Goal: Task Accomplishment & Management: Manage account settings

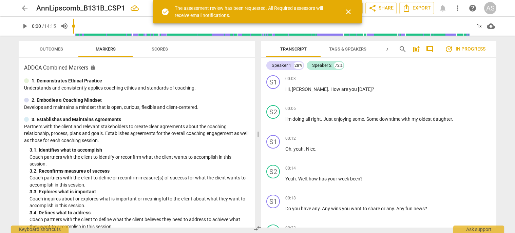
click at [23, 8] on span "arrow_back" at bounding box center [25, 8] width 8 height 8
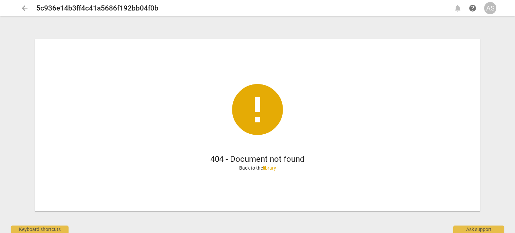
click at [23, 8] on span "arrow_back" at bounding box center [25, 8] width 8 height 8
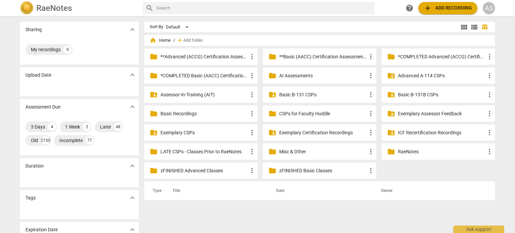
click at [487, 10] on div "AS" at bounding box center [489, 8] width 12 height 12
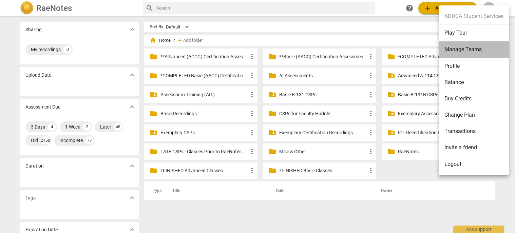
click at [482, 49] on li "Manage Teams" at bounding box center [474, 49] width 70 height 17
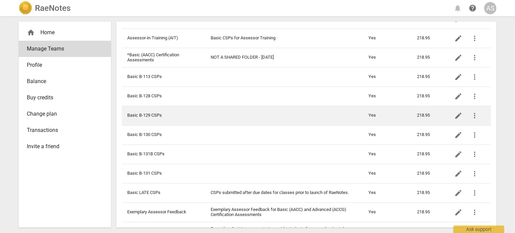
scroll to position [204, 0]
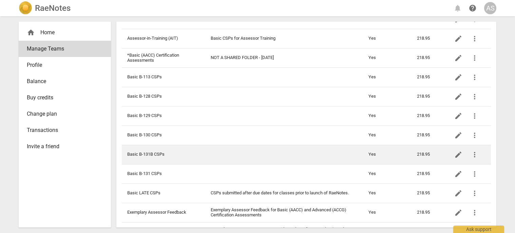
click at [160, 154] on td "Basic B-131B CSPs" at bounding box center [163, 154] width 83 height 19
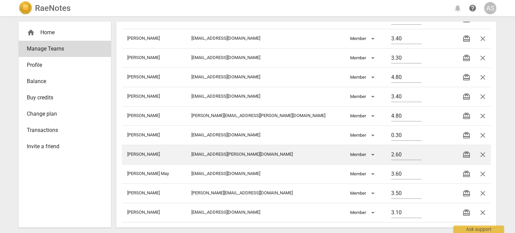
scroll to position [136, 0]
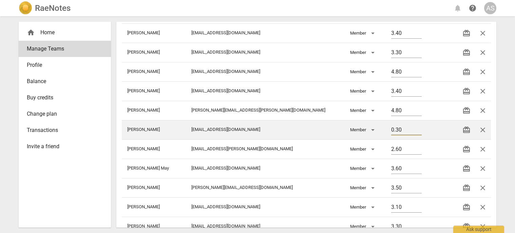
drag, startPoint x: 360, startPoint y: 133, endPoint x: 329, endPoint y: 133, distance: 31.9
click at [329, 133] on tr "Davis Jennifer jnwdavis@gmail.com Member 0.30 redeem close" at bounding box center [306, 129] width 369 height 19
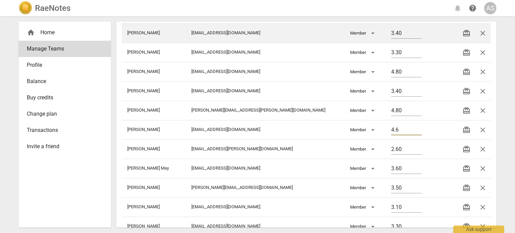
click at [416, 33] on td "3.40" at bounding box center [408, 32] width 45 height 19
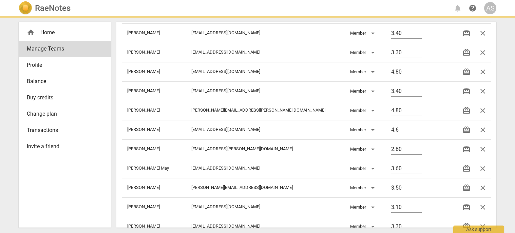
type input "4.60"
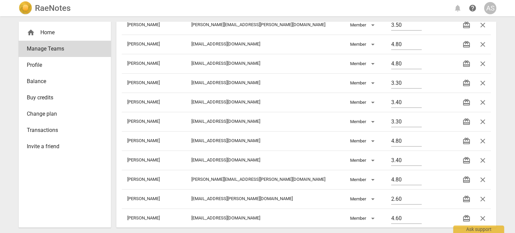
scroll to position [0, 0]
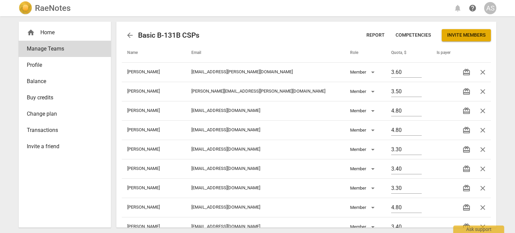
click at [43, 15] on div "RaeNotes" at bounding box center [45, 8] width 52 height 14
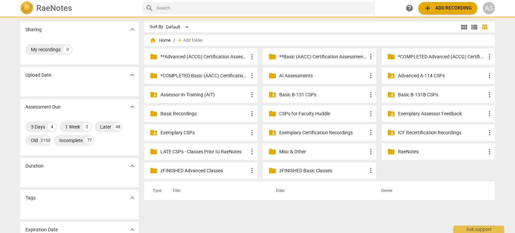
click at [48, 6] on h2 "RaeNotes" at bounding box center [54, 8] width 36 height 10
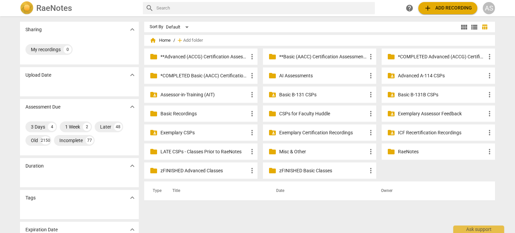
click at [421, 95] on p "Basic B-131B CSPs" at bounding box center [442, 94] width 88 height 7
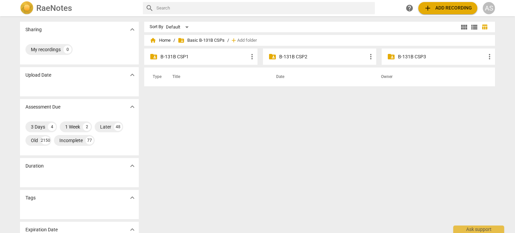
click at [225, 55] on p "B-131B CSP1" at bounding box center [205, 56] width 88 height 7
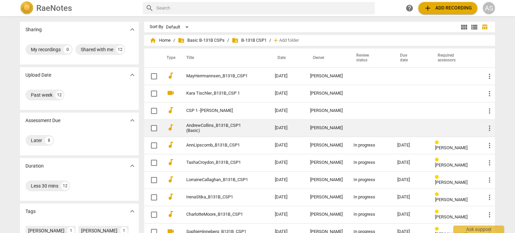
click at [316, 126] on td "[PERSON_NAME]" at bounding box center [326, 127] width 43 height 17
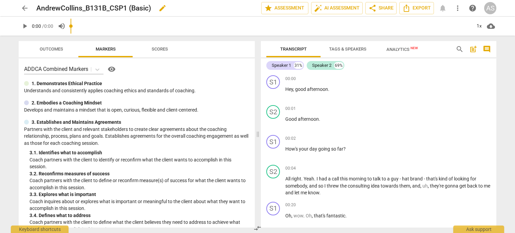
click at [169, 9] on span "edit" at bounding box center [162, 8] width 12 height 8
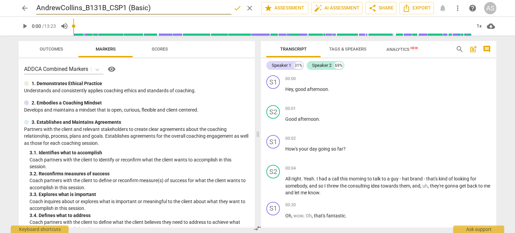
drag, startPoint x: 161, startPoint y: 9, endPoint x: 129, endPoint y: 8, distance: 32.6
click at [129, 8] on input "AndrewCollins_B131B_CSP1 (Basic)" at bounding box center [133, 8] width 195 height 13
type input "AndrewCollins_B131B_CSP1"
click at [234, 7] on span "done" at bounding box center [237, 8] width 8 height 8
click at [287, 11] on span "star Assessment" at bounding box center [284, 8] width 41 height 8
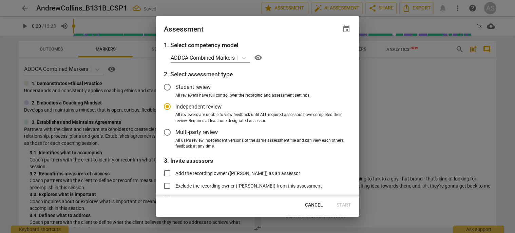
click at [348, 30] on span "event" at bounding box center [346, 29] width 8 height 8
radio input "false"
click at [325, 55] on input "date" at bounding box center [306, 53] width 48 height 10
click at [325, 53] on input "date" at bounding box center [306, 53] width 48 height 10
type input "2025-09-03"
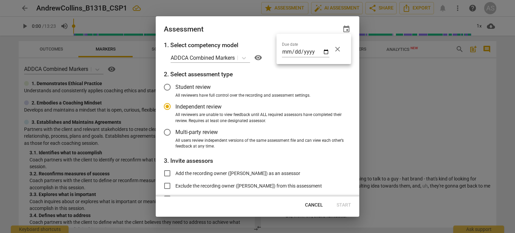
click at [260, 29] on div at bounding box center [257, 116] width 515 height 233
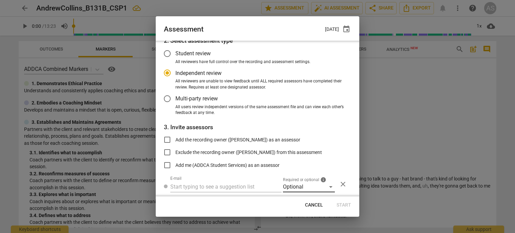
scroll to position [55, 0]
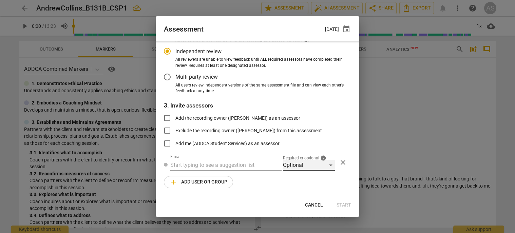
click at [316, 162] on div "Optional" at bounding box center [309, 165] width 52 height 11
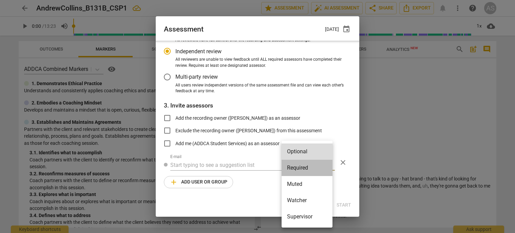
click at [301, 168] on li "Required" at bounding box center [307, 168] width 51 height 16
radio input "false"
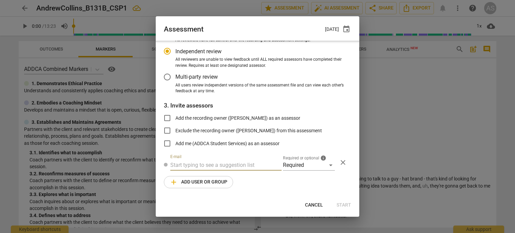
click at [243, 161] on input "text" at bounding box center [225, 165] width 111 height 11
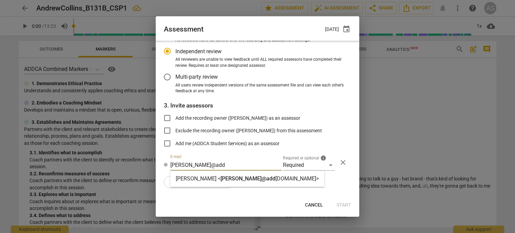
type input "donna@add"
click at [228, 182] on div "Donna Addkison < donna@add ca.com>" at bounding box center [247, 179] width 143 height 8
radio input "false"
type input "Donna Addkison <donna@addca.com>"
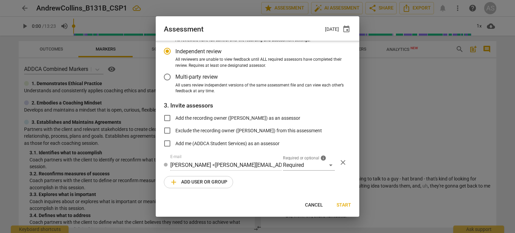
click at [203, 185] on span "add Add user or group" at bounding box center [199, 182] width 58 height 8
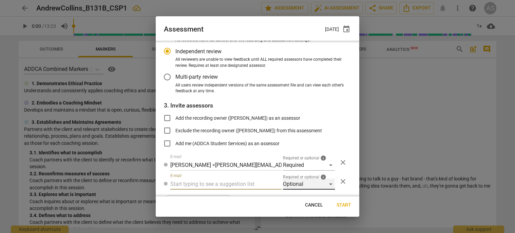
click at [291, 181] on div "Optional" at bounding box center [309, 184] width 52 height 11
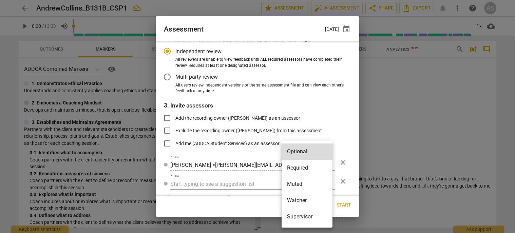
click at [299, 184] on li "Muted" at bounding box center [307, 184] width 51 height 16
radio input "false"
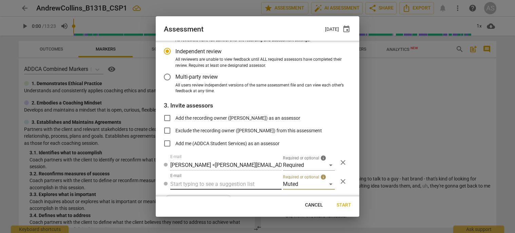
click at [231, 186] on input "text" at bounding box center [225, 184] width 111 height 11
type input "131B"
click at [229, 195] on div "Basic B- 131B CSPs" at bounding box center [225, 198] width 110 height 16
radio input "false"
type input "Basic B-131B CSPs"
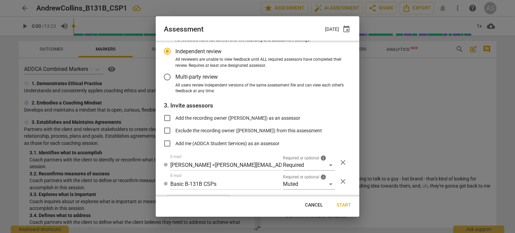
click at [345, 208] on span "Start" at bounding box center [344, 205] width 15 height 7
radio input "false"
type input "Jen Yuan <jenlists@gmail.com>"
type input "Laura Stibol <laurastibol@gmail.com>"
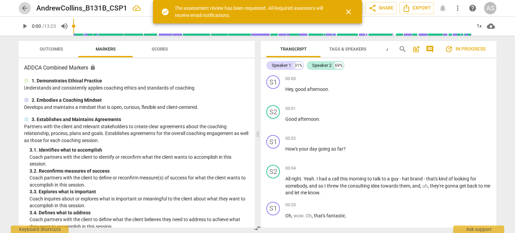
click at [24, 5] on span "arrow_back" at bounding box center [25, 8] width 8 height 8
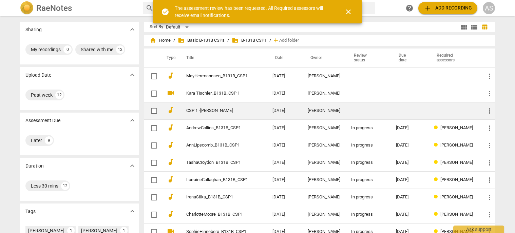
click at [256, 113] on td "CSP 1 -Weronika Golebiewska-Szarek" at bounding box center [222, 110] width 89 height 17
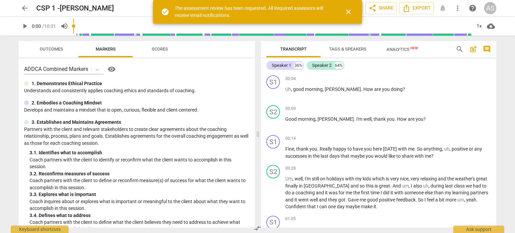
click at [349, 12] on span "close" at bounding box center [348, 12] width 8 height 8
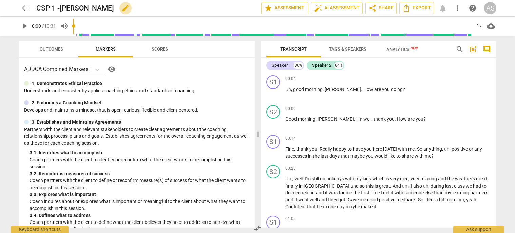
click at [130, 6] on span "edit" at bounding box center [125, 8] width 8 height 8
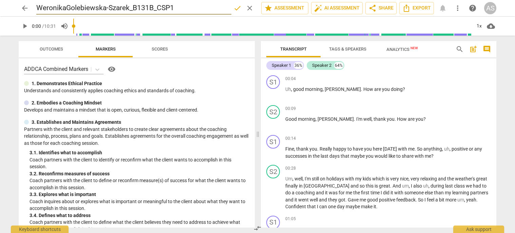
type input "WeronikaGolebiewska-Szarek_B131B_CSP1"
click at [233, 9] on span "done" at bounding box center [237, 8] width 8 height 8
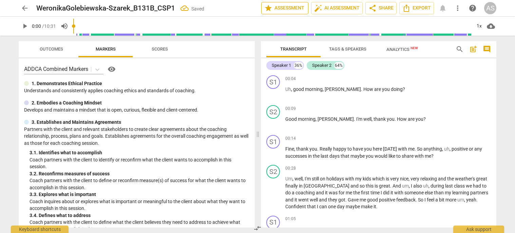
click at [268, 4] on button "star Assessment" at bounding box center [284, 8] width 47 height 12
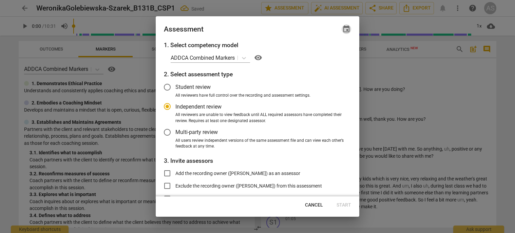
click at [349, 26] on span "event" at bounding box center [346, 29] width 8 height 8
radio input "false"
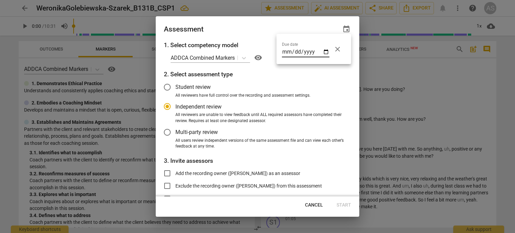
click at [325, 52] on input "date" at bounding box center [306, 53] width 48 height 10
type input "2025-09-03"
click at [250, 35] on div at bounding box center [257, 116] width 515 height 233
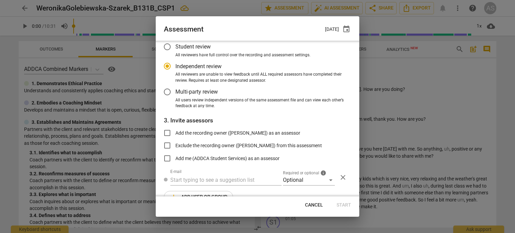
scroll to position [55, 0]
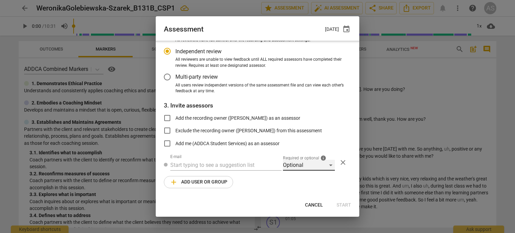
click at [302, 168] on div "Optional" at bounding box center [309, 165] width 52 height 11
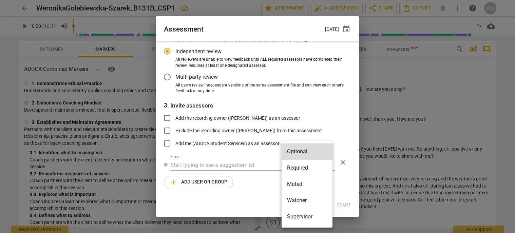
click at [304, 176] on li "Required" at bounding box center [307, 168] width 51 height 16
radio input "false"
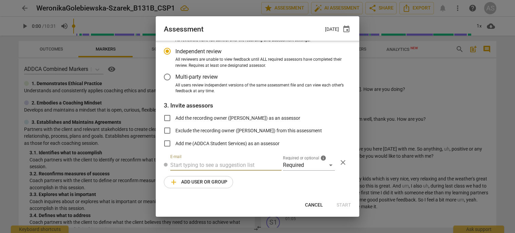
click at [237, 168] on input "text" at bounding box center [225, 165] width 111 height 11
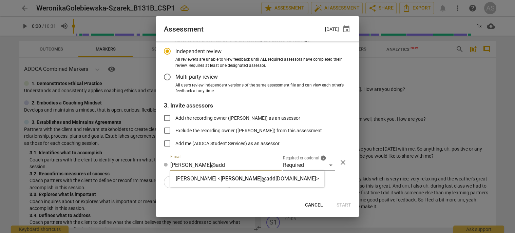
type input "lynn@add"
click at [228, 181] on span "lynn@add" at bounding box center [248, 178] width 55 height 6
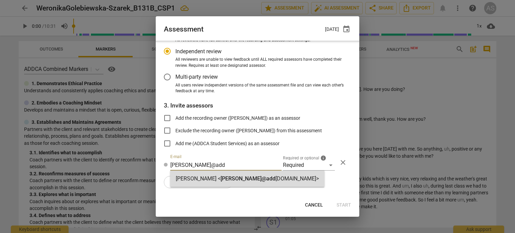
radio input "false"
type input "Lynn Shumaker <lynn@addca.com>"
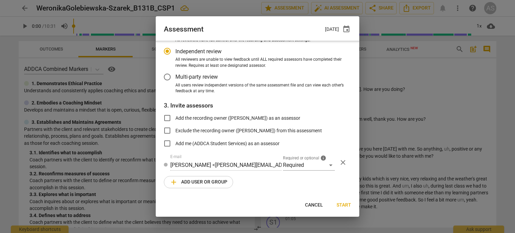
click at [191, 180] on span "add Add user or group" at bounding box center [199, 182] width 58 height 8
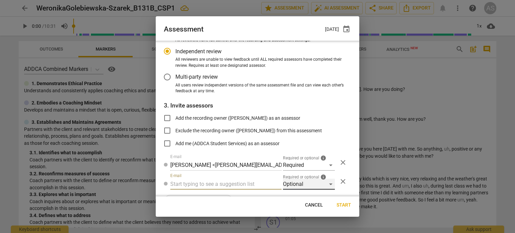
click at [294, 180] on div "Optional" at bounding box center [309, 184] width 52 height 11
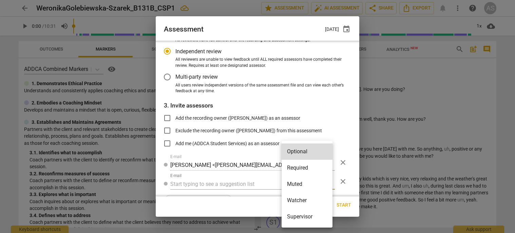
click at [298, 186] on li "Muted" at bounding box center [307, 184] width 51 height 16
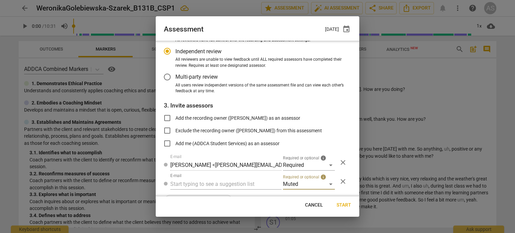
radio input "false"
click at [209, 192] on div "1. Select competency model ADDCA Combined Markers visibility 2. Select assessme…" at bounding box center [258, 119] width 204 height 156
click at [210, 187] on input "text" at bounding box center [225, 184] width 111 height 11
type input "131B"
click at [210, 194] on strong "CSPs" at bounding box center [214, 197] width 13 height 6
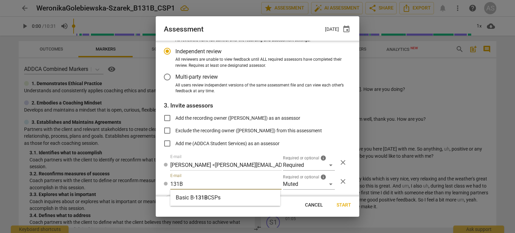
radio input "false"
type input "Basic B-131B CSPs"
click at [347, 204] on span "Start" at bounding box center [344, 205] width 15 height 7
radio input "false"
type input "Jen Yuan <jenlists@gmail.com>"
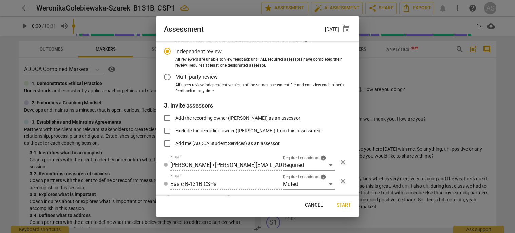
type input "Lynn Shumaker <lynn@addca.com>"
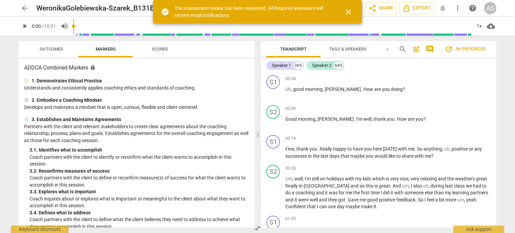
click at [25, 4] on span "arrow_back" at bounding box center [25, 8] width 8 height 8
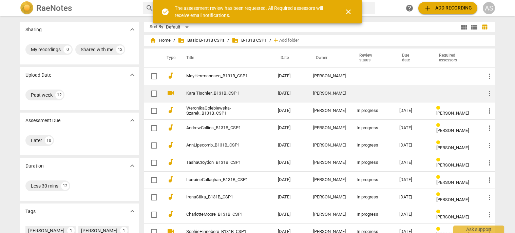
click at [319, 90] on td "[PERSON_NAME]" at bounding box center [329, 93] width 43 height 17
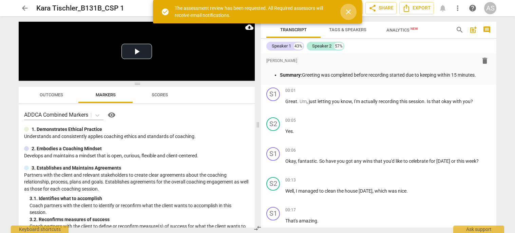
click at [349, 9] on span "close" at bounding box center [348, 12] width 8 height 8
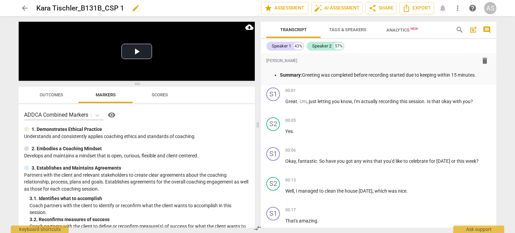
click at [129, 4] on div "Kara Tischler_B131B_CSP 1 edit" at bounding box center [146, 8] width 220 height 12
click at [133, 7] on span "edit" at bounding box center [136, 8] width 8 height 8
click at [52, 10] on input "Kara Tischler_B131B_CSP 1" at bounding box center [133, 8] width 195 height 13
type input "KaraTischler_B131B_CSP 1"
click at [233, 6] on span "done" at bounding box center [237, 8] width 8 height 8
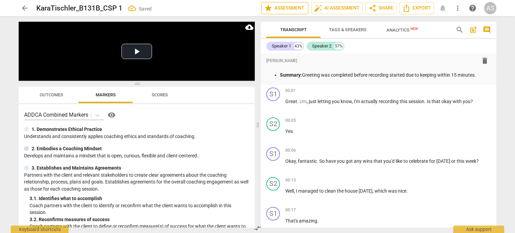
click at [273, 3] on button "star Assessment" at bounding box center [284, 8] width 47 height 12
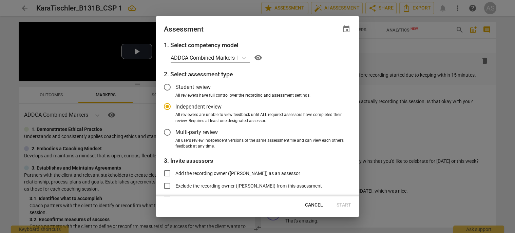
radio input "false"
click at [341, 30] on div "Assessment event" at bounding box center [257, 29] width 187 height 10
click at [344, 31] on span "event" at bounding box center [346, 29] width 8 height 8
click at [324, 54] on input "date" at bounding box center [306, 53] width 48 height 10
type input "2025-09-03"
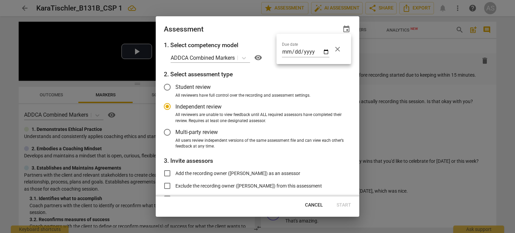
click at [258, 29] on div at bounding box center [257, 116] width 515 height 233
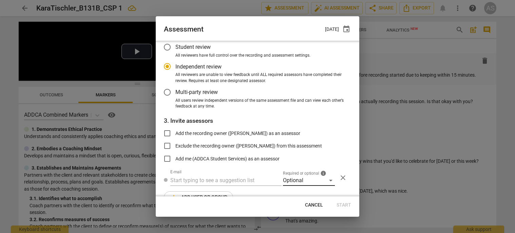
scroll to position [55, 0]
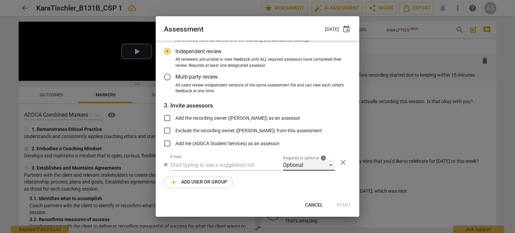
click at [312, 162] on div "Optional" at bounding box center [309, 165] width 52 height 11
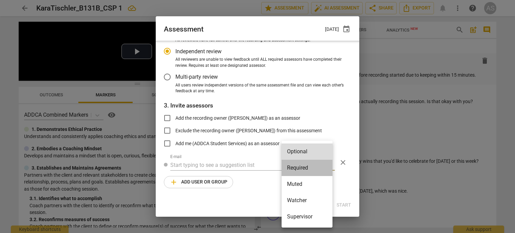
click at [310, 169] on li "Required" at bounding box center [307, 168] width 51 height 16
radio input "false"
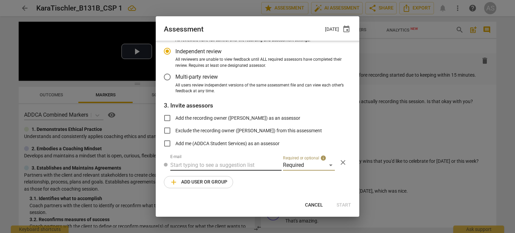
click at [211, 165] on input "text" at bounding box center [225, 165] width 111 height 11
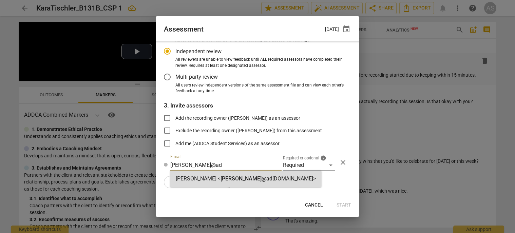
type input "rosemary@ad"
click at [212, 176] on strong "Rosemary Hollinger <" at bounding box center [198, 178] width 45 height 6
radio input "false"
type input "Rosemary Hollinger <rosemary@addca.com>"
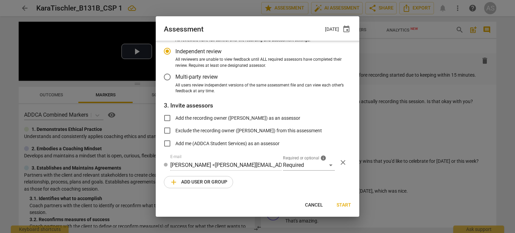
click at [206, 183] on span "add Add user or group" at bounding box center [199, 182] width 58 height 8
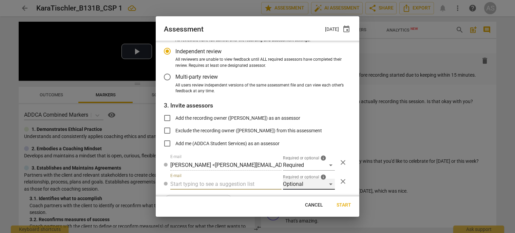
click at [283, 181] on div "Optional" at bounding box center [309, 184] width 52 height 11
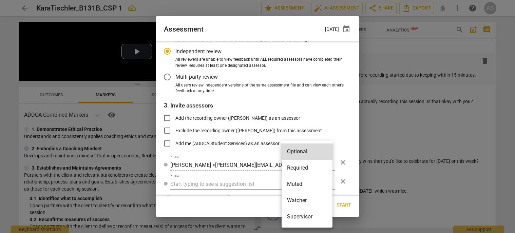
click at [296, 182] on li "Muted" at bounding box center [307, 184] width 51 height 16
radio input "false"
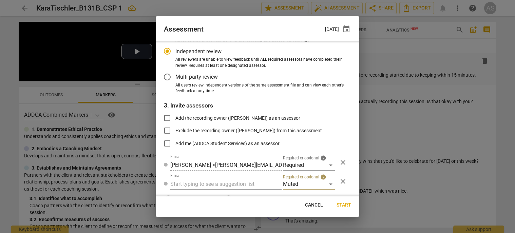
click at [249, 181] on input "text" at bounding box center [225, 184] width 111 height 11
type input "131B"
click at [231, 195] on div "Basic B- 131B CSPs" at bounding box center [225, 198] width 110 height 16
radio input "false"
type input "Basic B-131B CSPs"
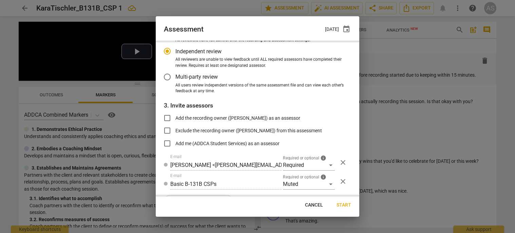
click at [341, 203] on span "Start" at bounding box center [344, 205] width 15 height 7
radio input "false"
type input "Jen Yuan <jenlists@gmail.com>"
type input "Laura Stibol <laurastibol@gmail.com>"
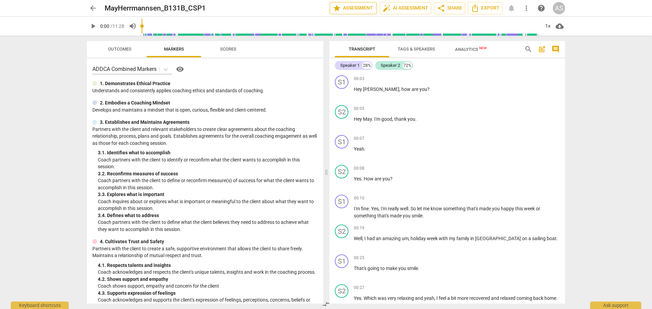
click at [349, 9] on span "star Assessment" at bounding box center [353, 8] width 41 height 8
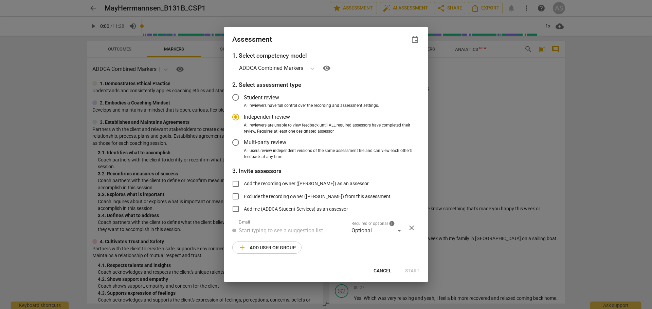
click at [414, 40] on span "event" at bounding box center [415, 40] width 8 height 8
radio input "false"
click at [395, 62] on input "date" at bounding box center [374, 63] width 48 height 10
type input "2025-09-03"
click at [326, 39] on div at bounding box center [326, 154] width 652 height 309
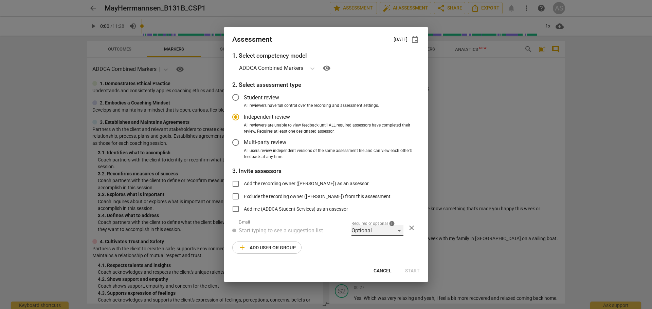
click at [364, 234] on div "Optional" at bounding box center [377, 230] width 52 height 11
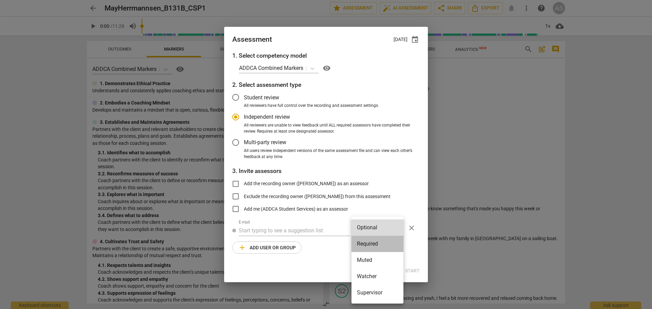
click at [367, 244] on li "Required" at bounding box center [377, 244] width 52 height 16
radio input "false"
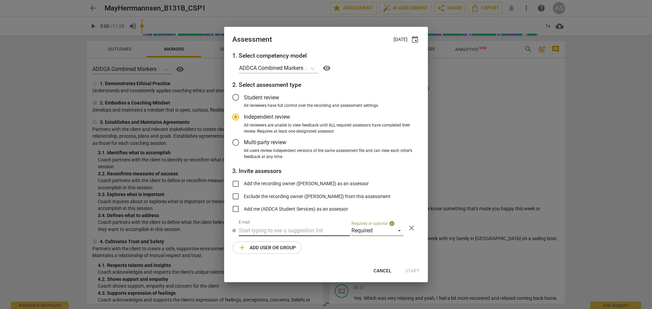
click at [304, 233] on input "text" at bounding box center [294, 230] width 111 height 11
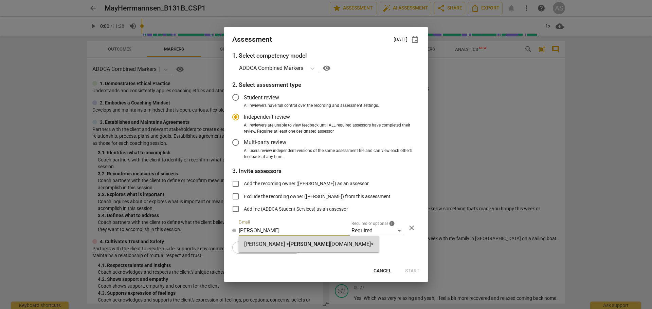
type input "linda@add"
click at [263, 253] on button "add Add user or group" at bounding box center [266, 248] width 69 height 12
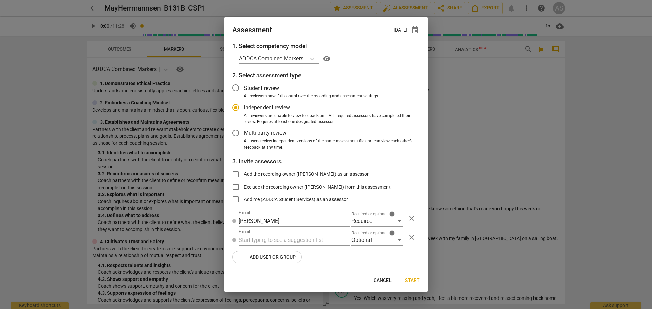
click at [268, 229] on div "1. Select competency model ADDCA Combined Markers visibility 2. Select assessme…" at bounding box center [326, 157] width 204 height 230
click at [269, 226] on input "linda@add" at bounding box center [294, 221] width 111 height 11
click at [270, 223] on input "linda@add" at bounding box center [294, 221] width 111 height 11
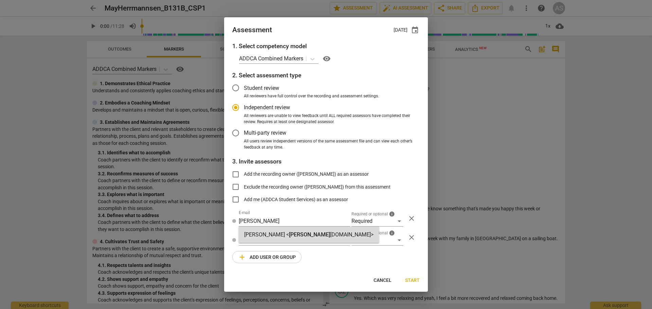
click at [274, 232] on div "Linda King < linda@add ca.com>" at bounding box center [308, 235] width 129 height 8
radio input "false"
type input "Linda King <linda@addca.com>"
click at [272, 241] on input "text" at bounding box center [294, 240] width 111 height 11
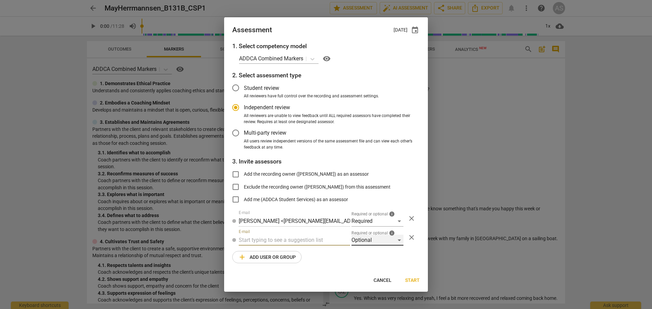
click at [353, 241] on div "Optional" at bounding box center [377, 240] width 52 height 11
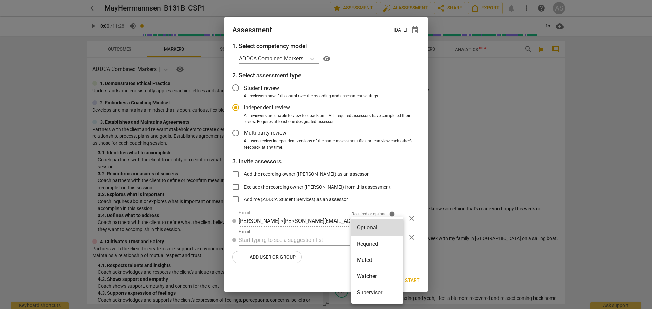
click at [368, 256] on li "Muted" at bounding box center [377, 260] width 52 height 16
radio input "false"
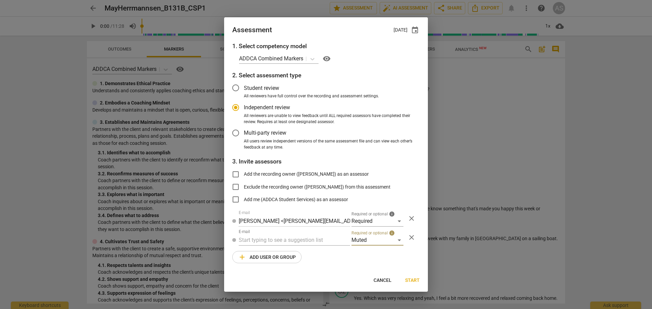
click at [298, 236] on input "text" at bounding box center [294, 240] width 111 height 11
type input "131B"
click at [287, 257] on div "Basic B- 131B CSPs" at bounding box center [266, 254] width 45 height 8
radio input "false"
type input "Basic B-131B CSPs"
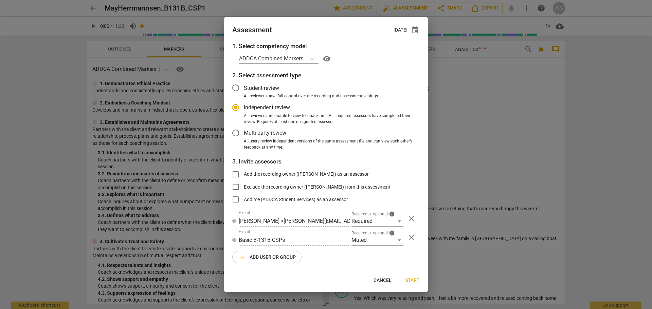
click at [416, 279] on span "Start" at bounding box center [412, 280] width 15 height 7
radio input "false"
type input "Jen Yuan <jenlists@gmail.com>"
type input "Laura Stibol <laurastibol@gmail.com>"
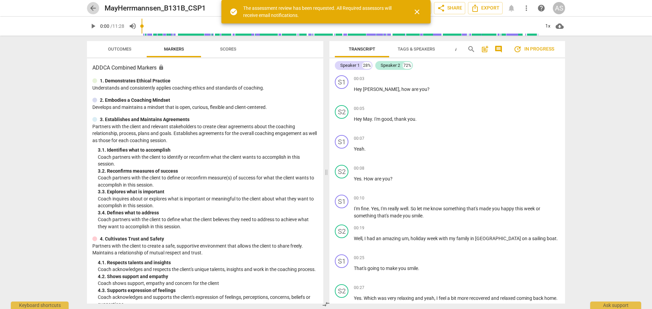
click at [93, 8] on span "arrow_back" at bounding box center [93, 8] width 8 height 8
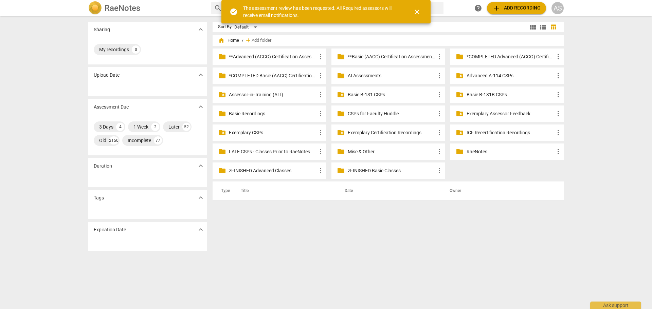
click at [490, 97] on p "Basic B-131B CSPs" at bounding box center [510, 94] width 88 height 7
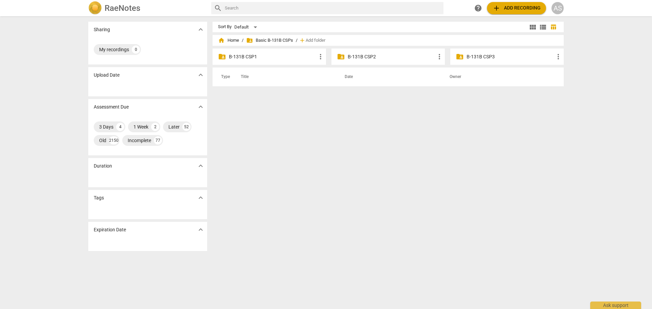
click at [265, 57] on p "B-131B CSP1" at bounding box center [273, 56] width 88 height 7
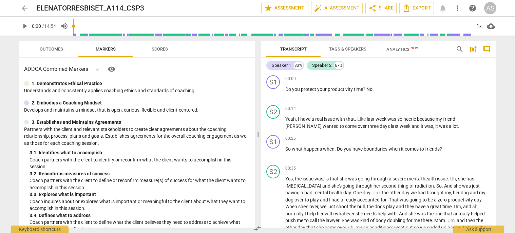
drag, startPoint x: 154, startPoint y: 8, endPoint x: 118, endPoint y: 16, distance: 36.5
click at [0, 0] on span "edit" at bounding box center [0, 0] width 0 height 0
drag, startPoint x: 40, startPoint y: 7, endPoint x: 50, endPoint y: 8, distance: 9.9
click at [40, 7] on input "ELENATORRESBISET_A114_CSP3" at bounding box center [133, 8] width 195 height 13
type input "ElenaTorresBiset_A114_CSP3"
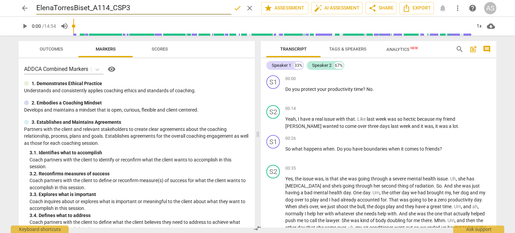
click at [234, 4] on span "done" at bounding box center [237, 8] width 8 height 8
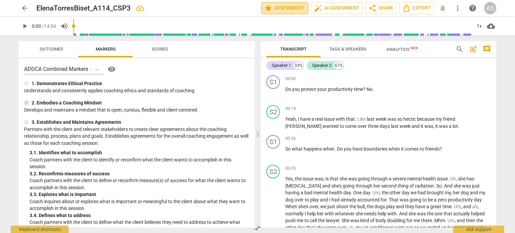
click at [282, 6] on span "star Assessment" at bounding box center [284, 8] width 41 height 8
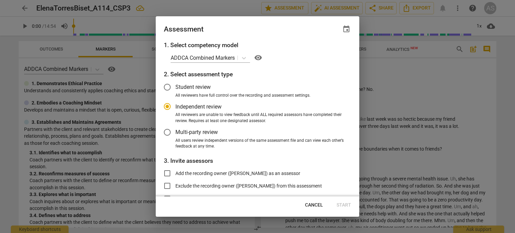
click at [352, 31] on div "Assessment event" at bounding box center [258, 28] width 204 height 24
click at [346, 28] on span "event" at bounding box center [346, 29] width 8 height 8
radio input "false"
click at [326, 52] on input "date" at bounding box center [306, 53] width 48 height 10
type input "2025-09-01"
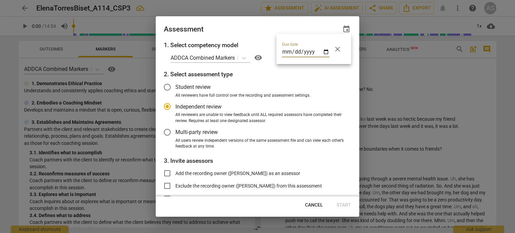
click at [253, 28] on div at bounding box center [257, 116] width 515 height 233
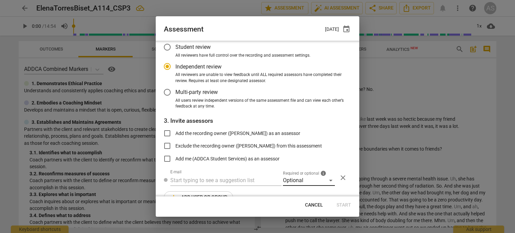
scroll to position [55, 0]
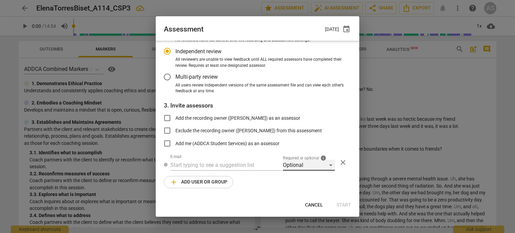
click at [307, 163] on div "Optional" at bounding box center [309, 165] width 52 height 11
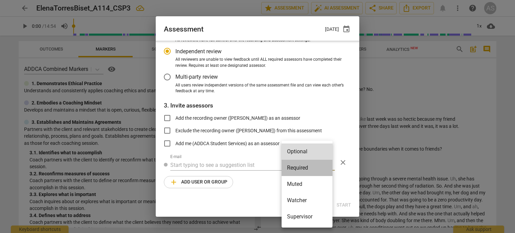
click at [299, 165] on li "Required" at bounding box center [307, 168] width 51 height 16
radio input "false"
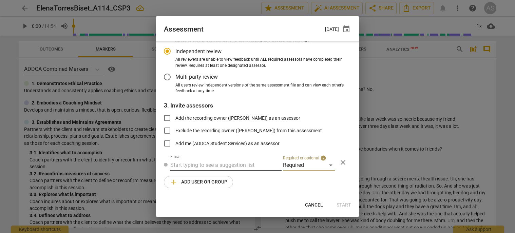
click at [219, 164] on input "text" at bounding box center [225, 165] width 111 height 11
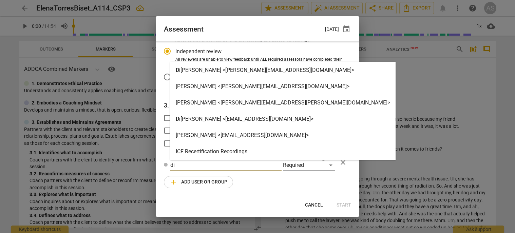
type input "d"
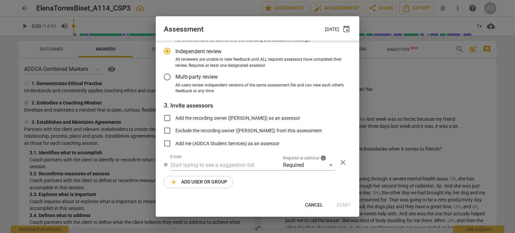
scroll to position [0, 0]
click at [284, 167] on div "Required" at bounding box center [309, 165] width 52 height 11
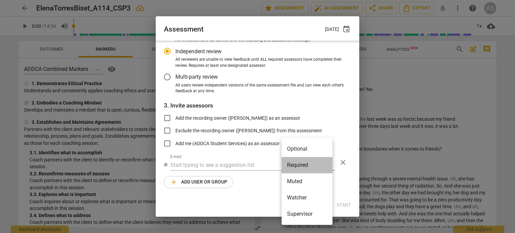
click at [295, 169] on li "Required" at bounding box center [307, 165] width 51 height 16
radio input "false"
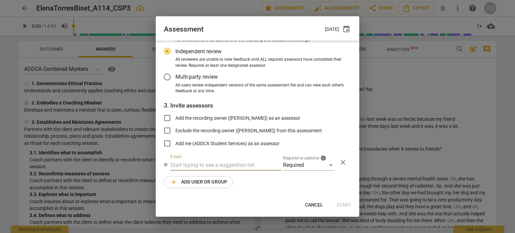
click at [206, 163] on input "text" at bounding box center [225, 165] width 111 height 11
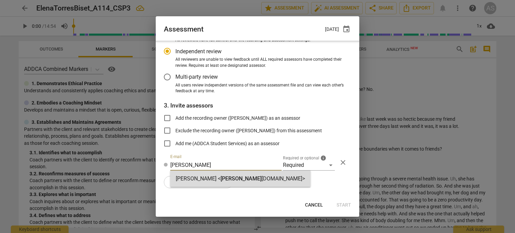
type input "diane@add"
click at [213, 183] on div "Diane McLean < diane@add ca.com>" at bounding box center [240, 179] width 129 height 8
radio input "false"
type input "Diane McLean <diane@addca.com>"
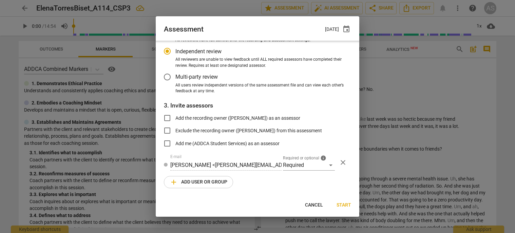
click at [203, 183] on span "add Add user or group" at bounding box center [199, 182] width 58 height 8
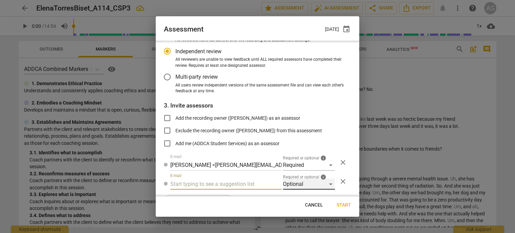
click at [293, 187] on div "Optional" at bounding box center [309, 184] width 52 height 11
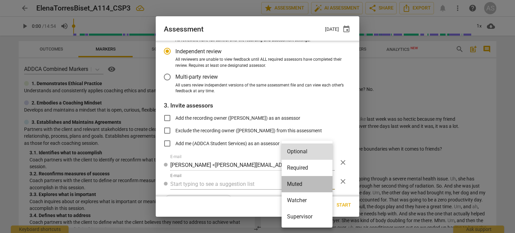
click at [296, 186] on li "Muted" at bounding box center [307, 184] width 51 height 16
radio input "false"
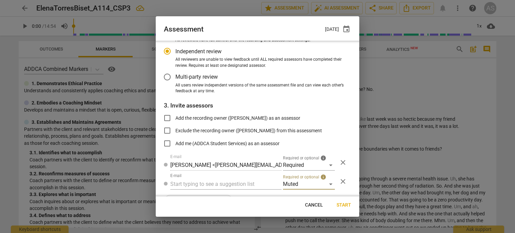
click at [213, 191] on div "1. Select competency model ADDCA Combined Markers visibility 2. Select assessme…" at bounding box center [258, 119] width 204 height 156
click at [215, 187] on input "text" at bounding box center [225, 184] width 111 height 11
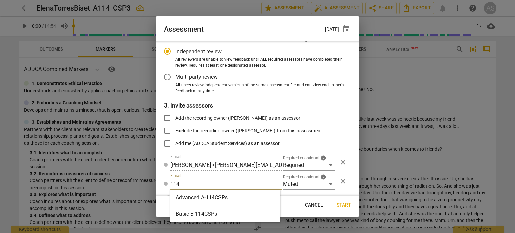
type input "114"
click at [219, 198] on strong "CSPs" at bounding box center [221, 197] width 13 height 6
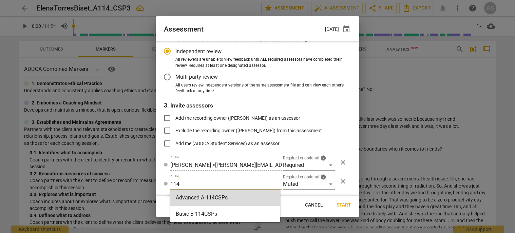
radio input "false"
type input "Advanced A-114 CSPs"
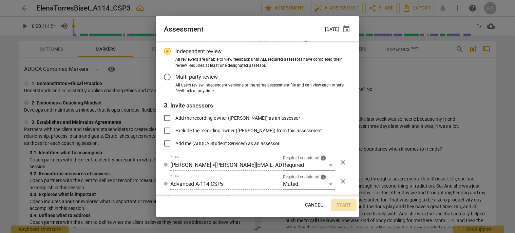
click at [347, 203] on span "Start" at bounding box center [344, 205] width 15 height 7
radio input "false"
type input "Caroline Carrier <caroline.carrier@proton.me>"
type input "Michelle McKeon <michelle@atriumacademics.com>"
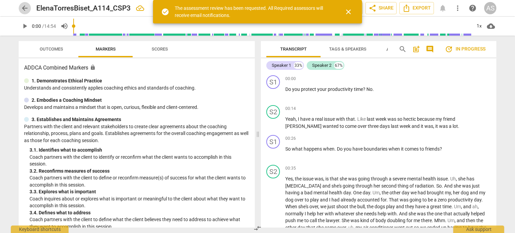
click at [24, 9] on span "arrow_back" at bounding box center [25, 8] width 8 height 8
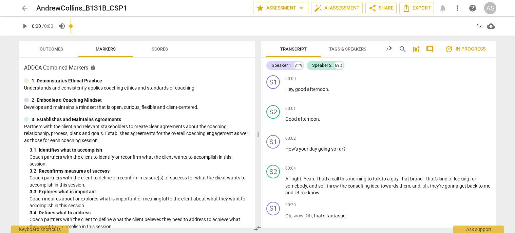
click at [27, 9] on span "arrow_back" at bounding box center [25, 8] width 8 height 8
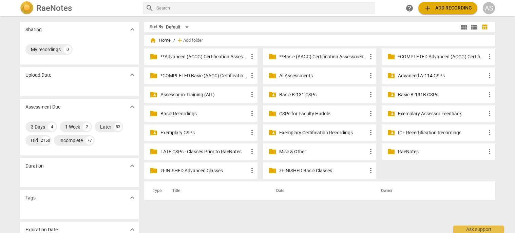
click at [415, 95] on p "Basic B-131B CSPs" at bounding box center [442, 94] width 88 height 7
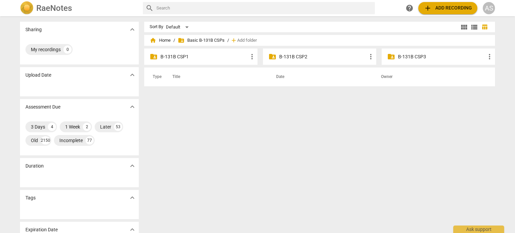
click at [199, 56] on p "B-131B CSP1" at bounding box center [205, 56] width 88 height 7
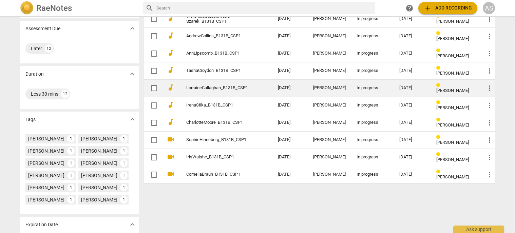
scroll to position [102, 0]
